Goal: Information Seeking & Learning: Learn about a topic

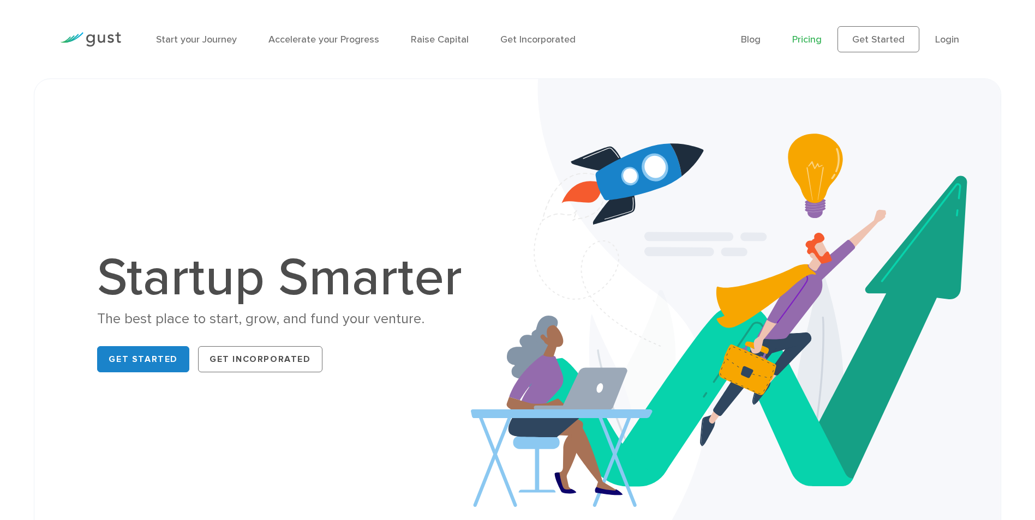
click at [807, 39] on link "Pricing" at bounding box center [806, 39] width 29 height 11
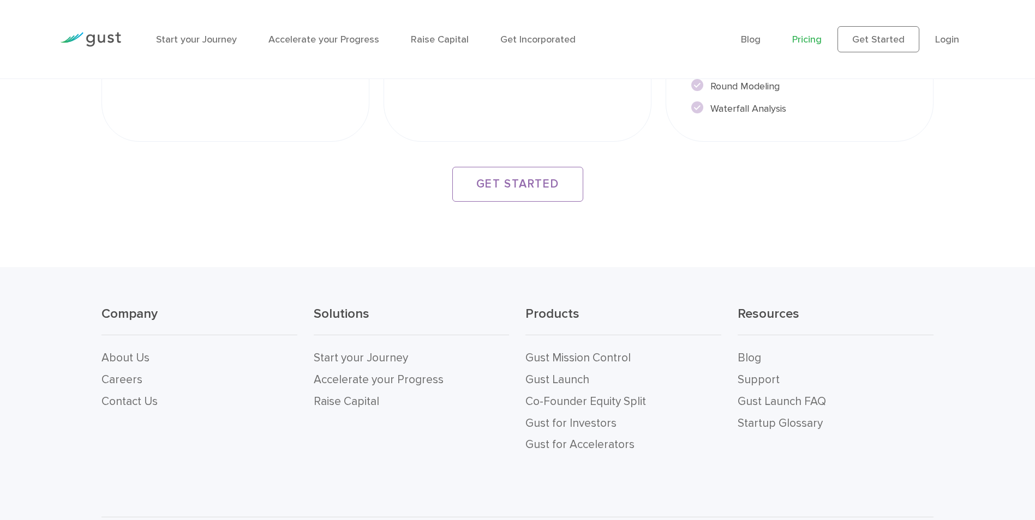
scroll to position [2123, 0]
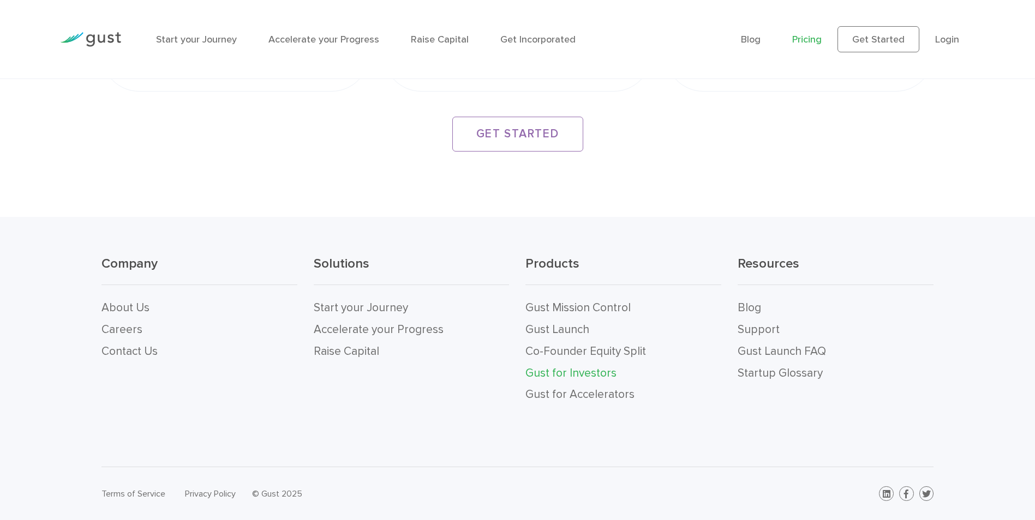
click at [574, 369] on link "Gust for Investors" at bounding box center [570, 374] width 91 height 14
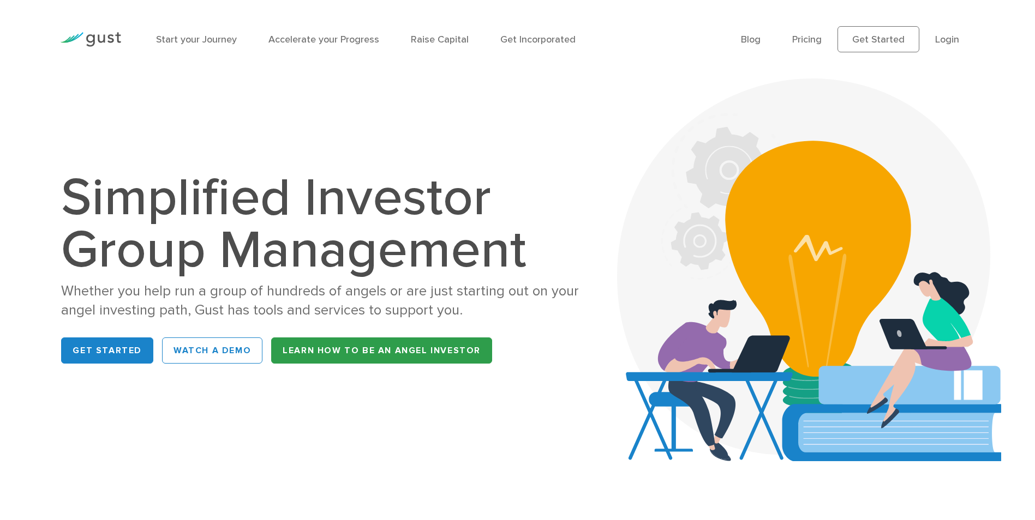
click at [357, 349] on link "Learn How to be an Angel Investor" at bounding box center [381, 351] width 221 height 26
